Goal: Navigation & Orientation: Find specific page/section

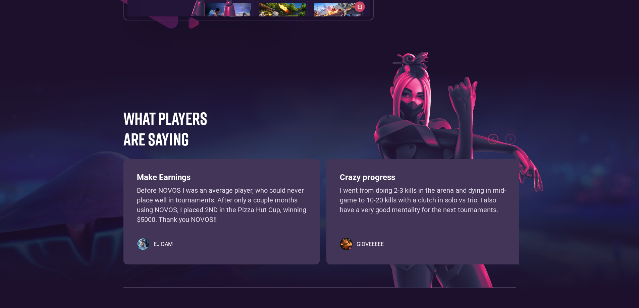
scroll to position [1285, 0]
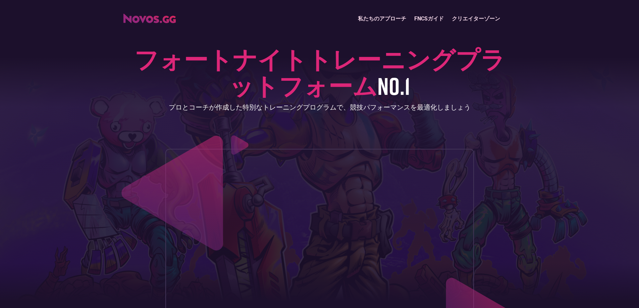
click at [551, 73] on header "私たちのアプローチ FNCSガイド クリエイターゾーン フォートナイトトレーニングプラットフォーム No.1 プロとコーチが作成した特別なトレーニングプログラ…" at bounding box center [319, 178] width 639 height 356
drag, startPoint x: 551, startPoint y: 73, endPoint x: 554, endPoint y: 78, distance: 6.0
click at [554, 78] on header "私たちのアプローチ FNCSガイド クリエイターゾーン フォートナイトトレーニングプラットフォーム No.1 プロとコーチが作成した特別なトレーニングプログラ…" at bounding box center [319, 178] width 639 height 356
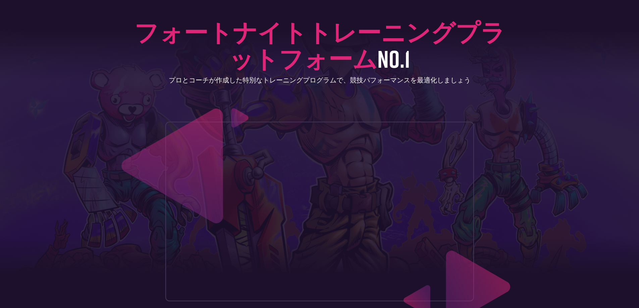
scroll to position [32, 0]
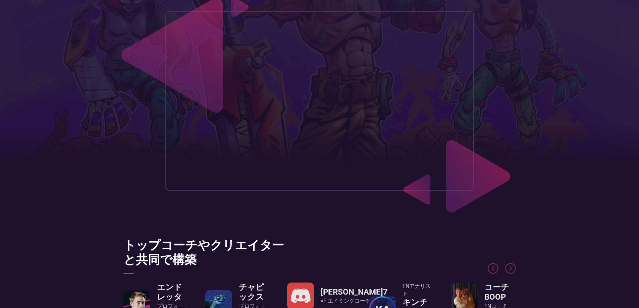
click at [543, 73] on header "私たちのアプローチ FNCSガイド クリエイターゾーン フォートナイトトレーニングプラットフォーム No.1 プロとコーチが作成した特別なトレーニングプログラ…" at bounding box center [319, 40] width 639 height 356
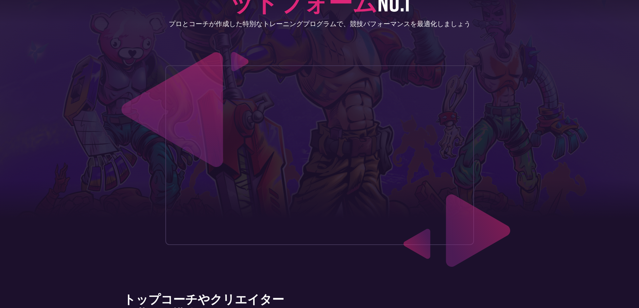
scroll to position [0, 0]
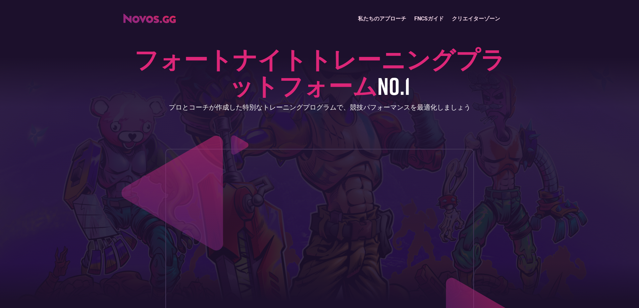
click at [386, 16] on font "私たちのアプローチ" at bounding box center [382, 18] width 48 height 6
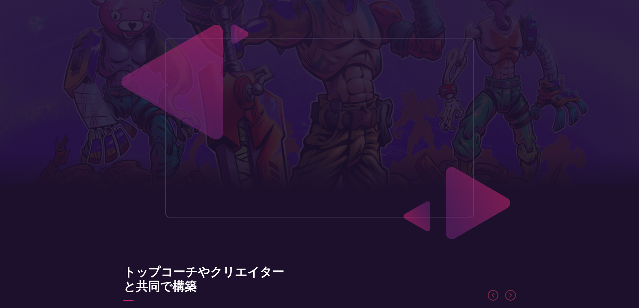
scroll to position [111, 0]
